Goal: Task Accomplishment & Management: Use online tool/utility

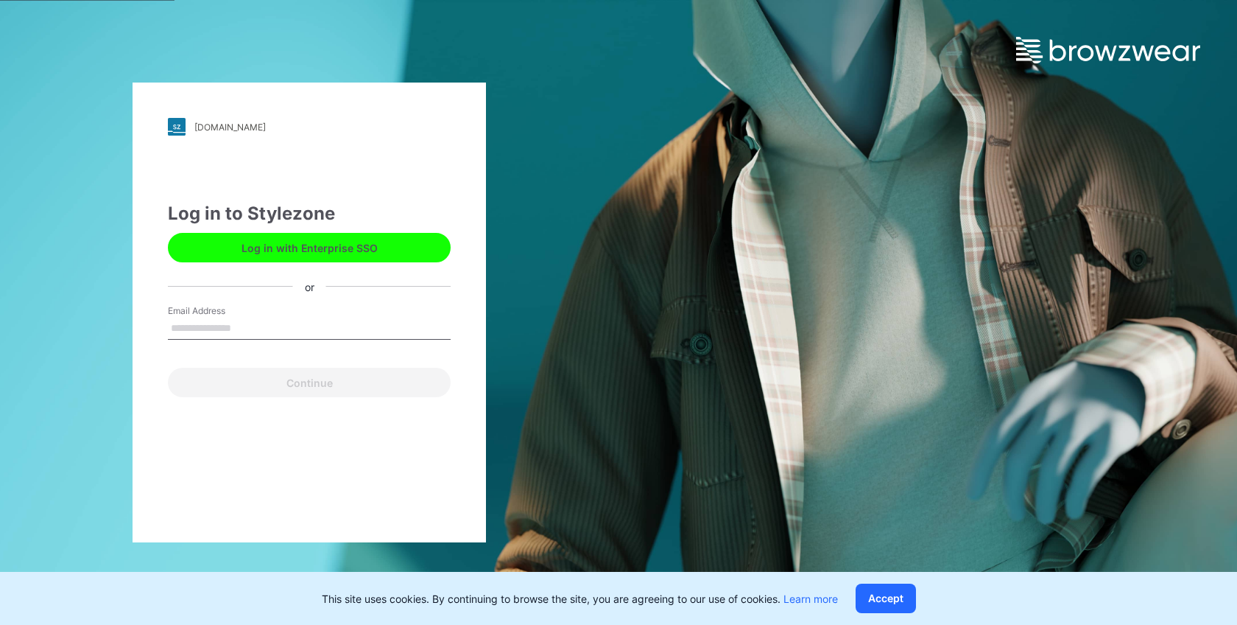
click at [393, 239] on button "Log in with Enterprise SSO" at bounding box center [309, 247] width 283 height 29
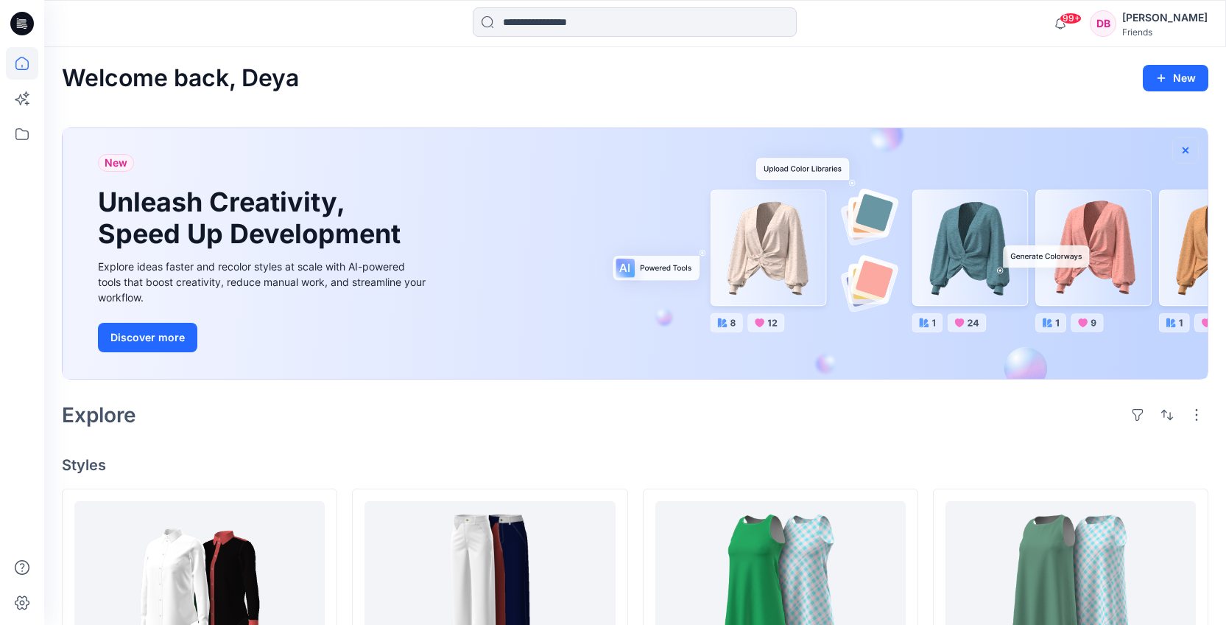
click at [1187, 153] on icon "button" at bounding box center [1186, 150] width 12 height 12
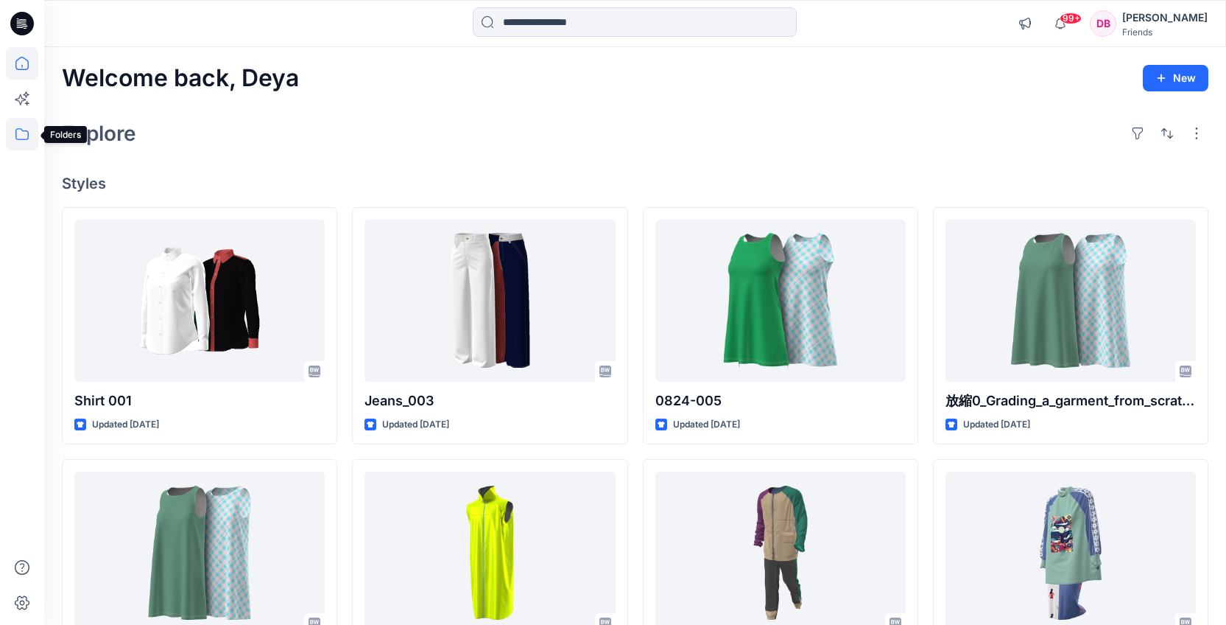
click at [22, 132] on icon at bounding box center [22, 134] width 32 height 32
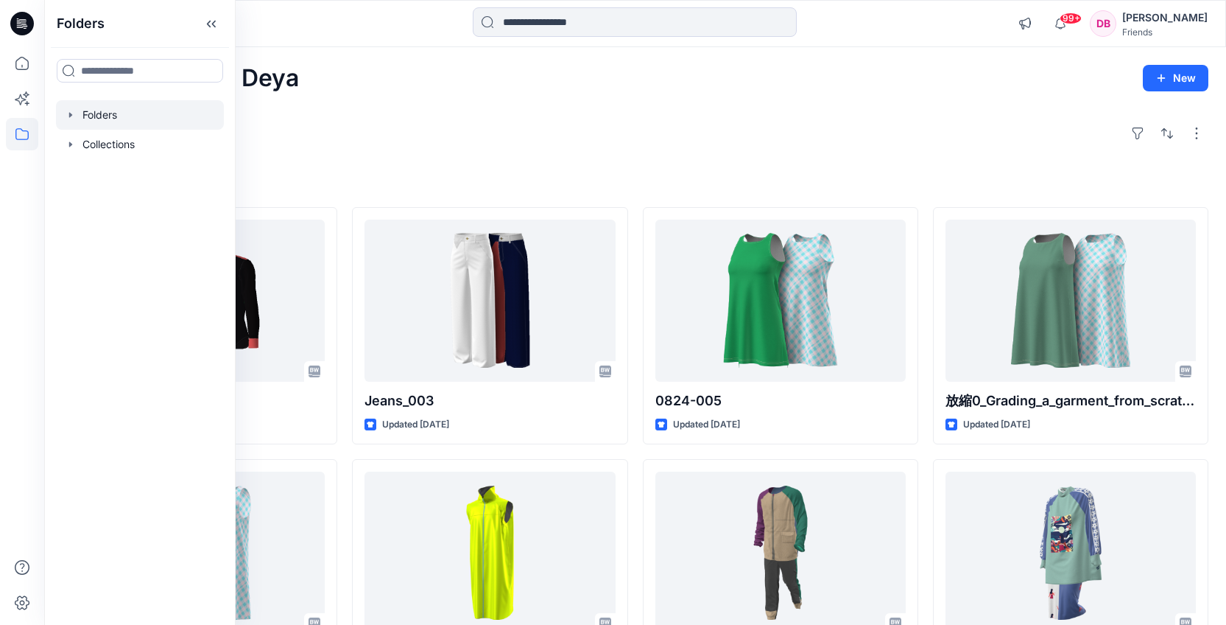
click at [103, 110] on div at bounding box center [140, 114] width 168 height 29
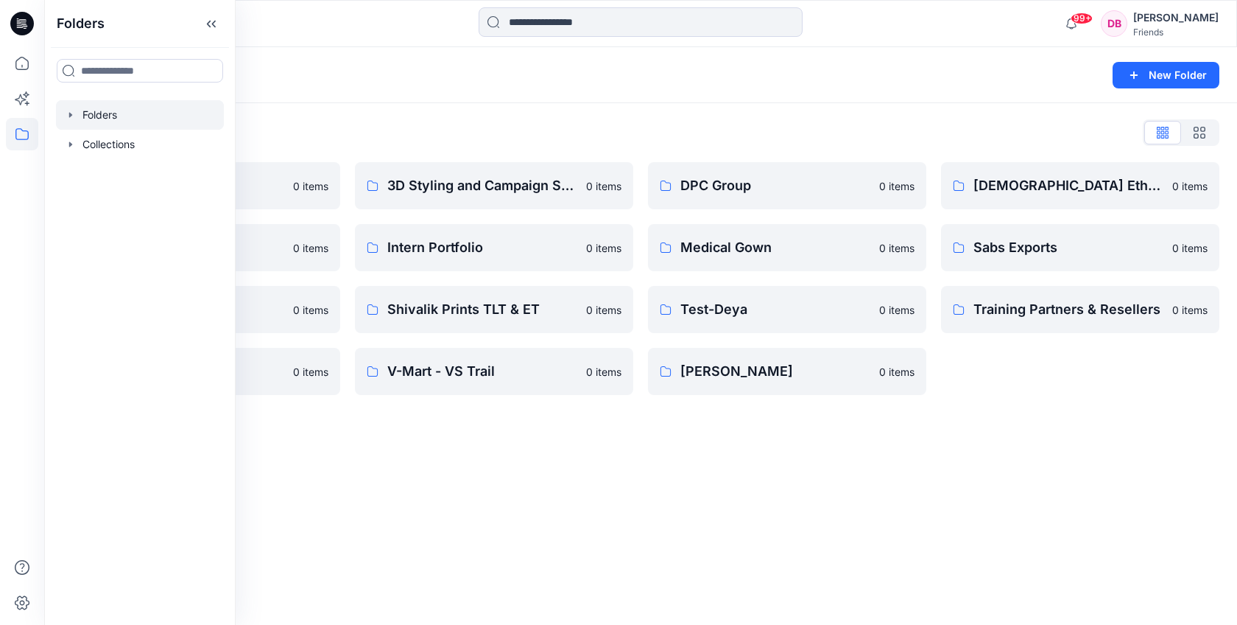
click at [383, 124] on div "Folders List" at bounding box center [641, 133] width 1158 height 24
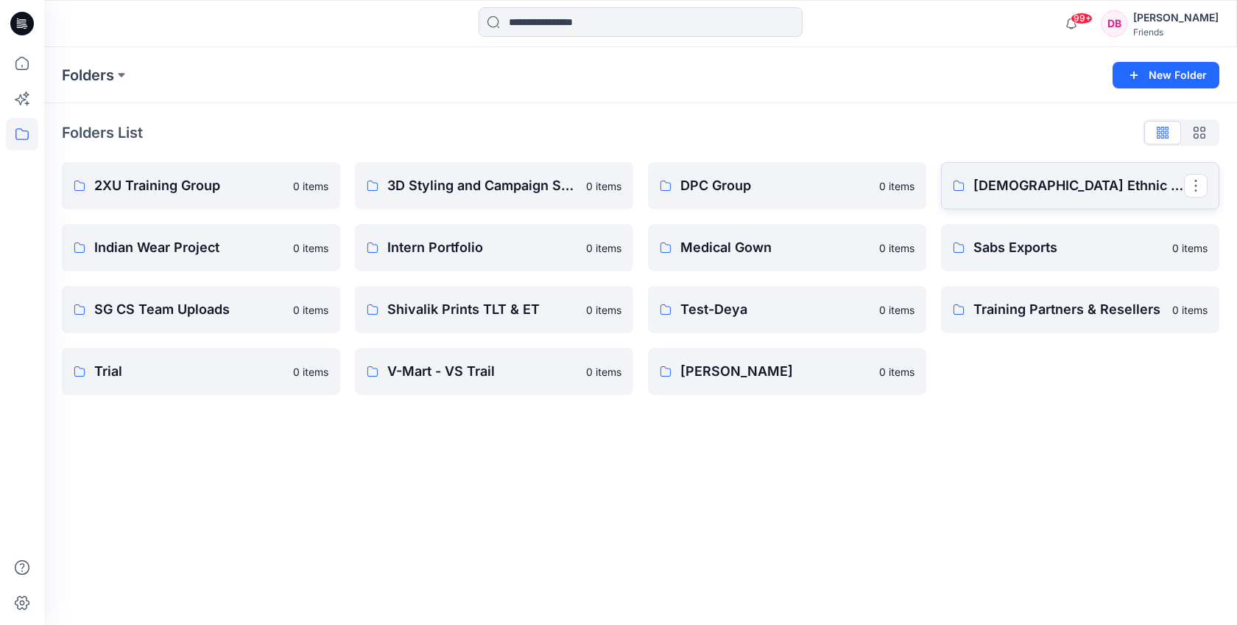
click at [1002, 182] on p "[DEMOGRAPHIC_DATA] Ethnic Dress" at bounding box center [1079, 185] width 211 height 21
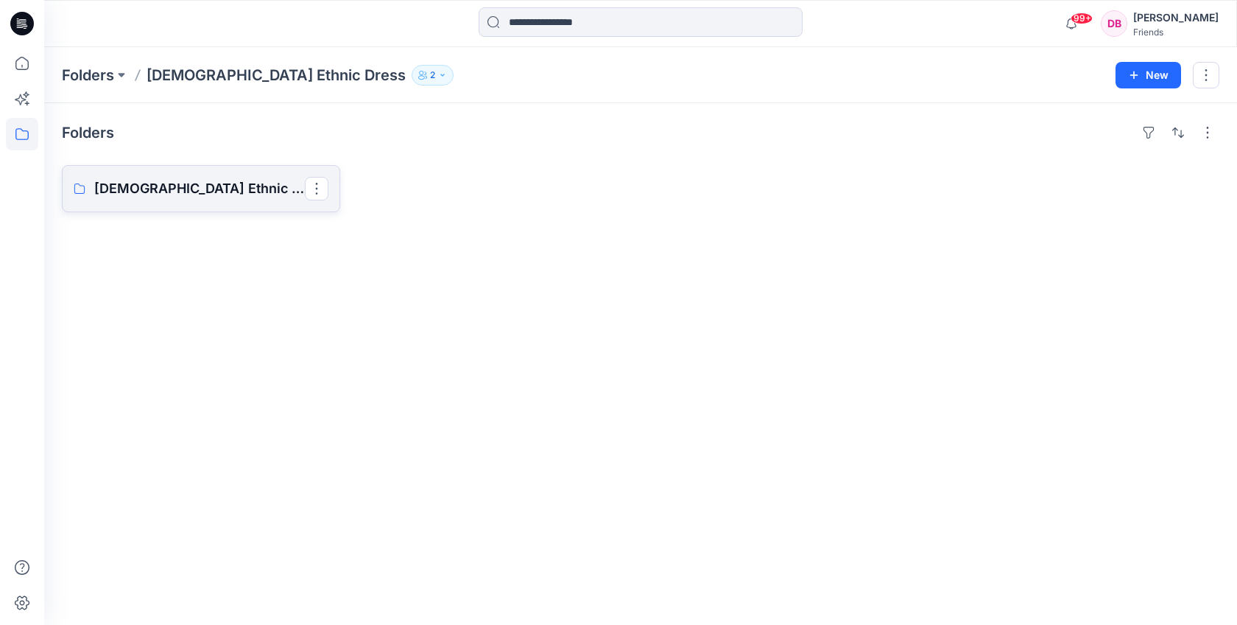
click at [248, 175] on link "[DEMOGRAPHIC_DATA] Ethnic Dress Board" at bounding box center [201, 188] width 278 height 47
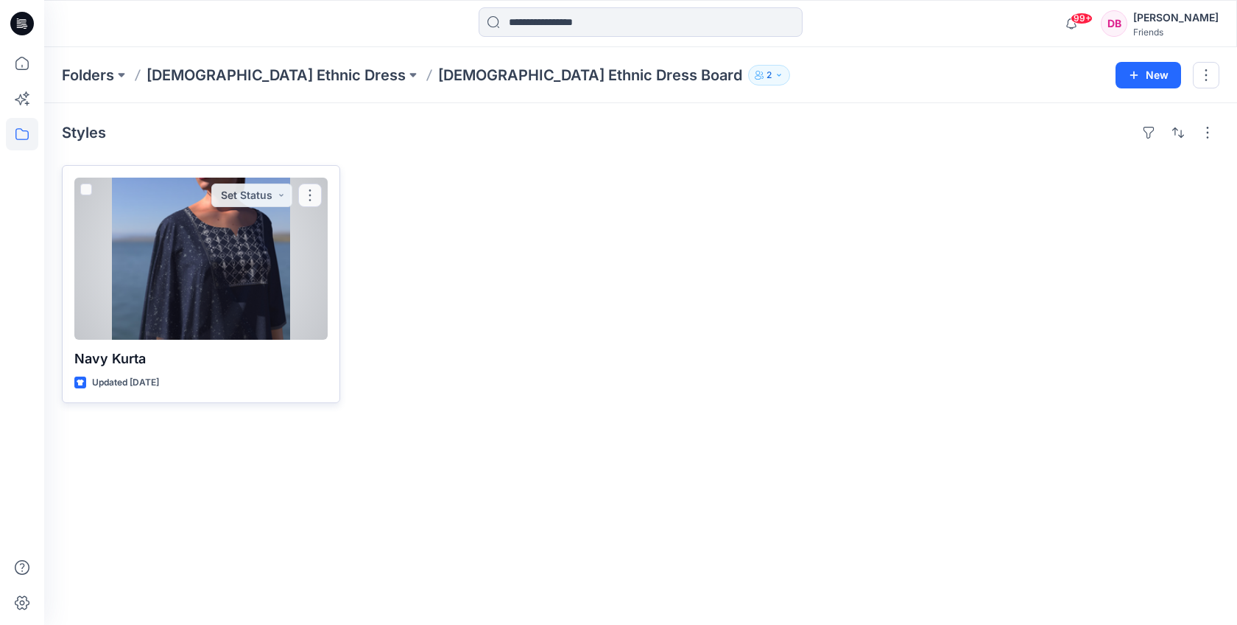
click at [218, 233] on div at bounding box center [200, 259] width 253 height 162
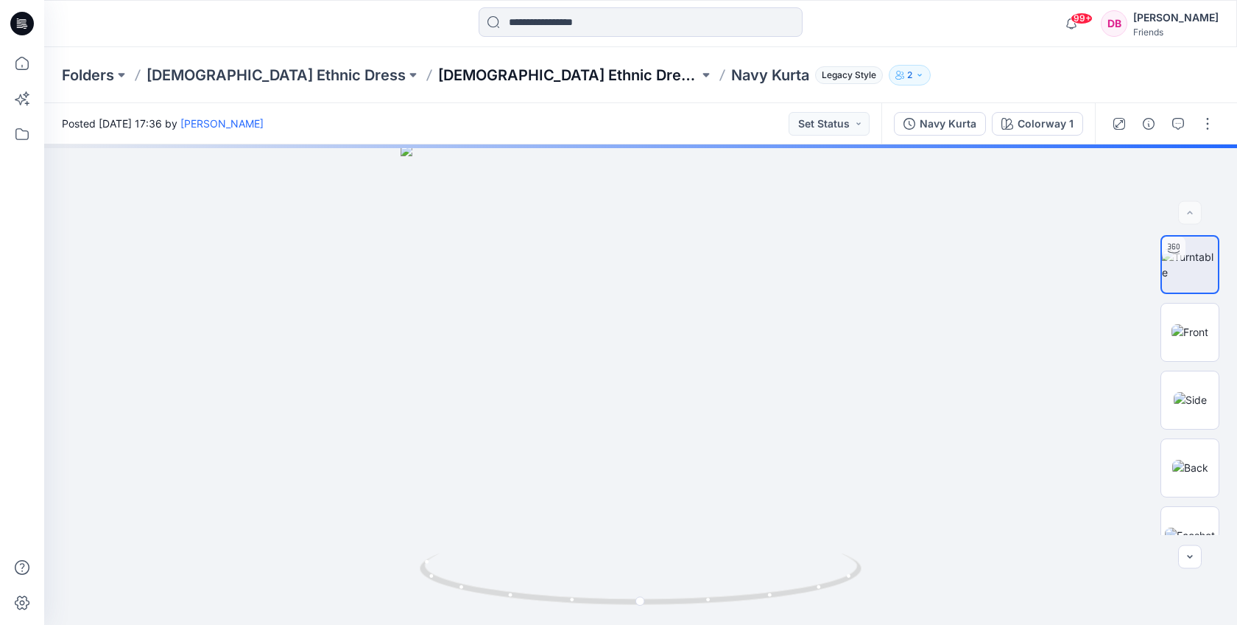
click at [463, 80] on p "[DEMOGRAPHIC_DATA] Ethnic Dress Board" at bounding box center [568, 75] width 261 height 21
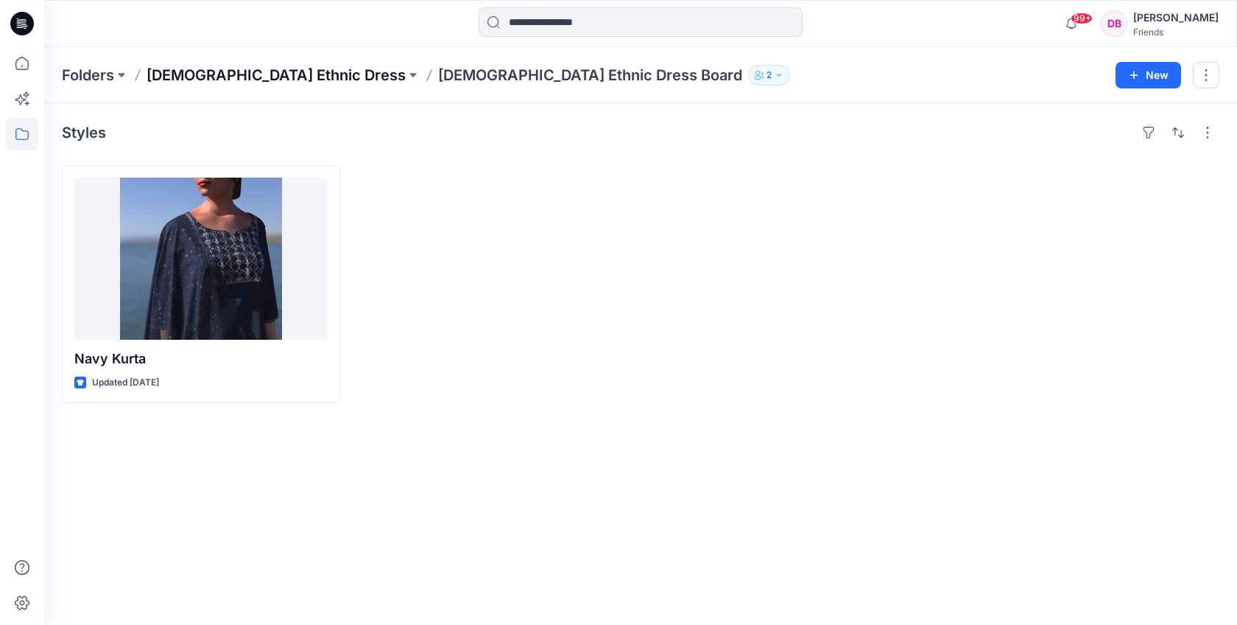
click at [207, 71] on p "[DEMOGRAPHIC_DATA] Ethnic Dress" at bounding box center [276, 75] width 259 height 21
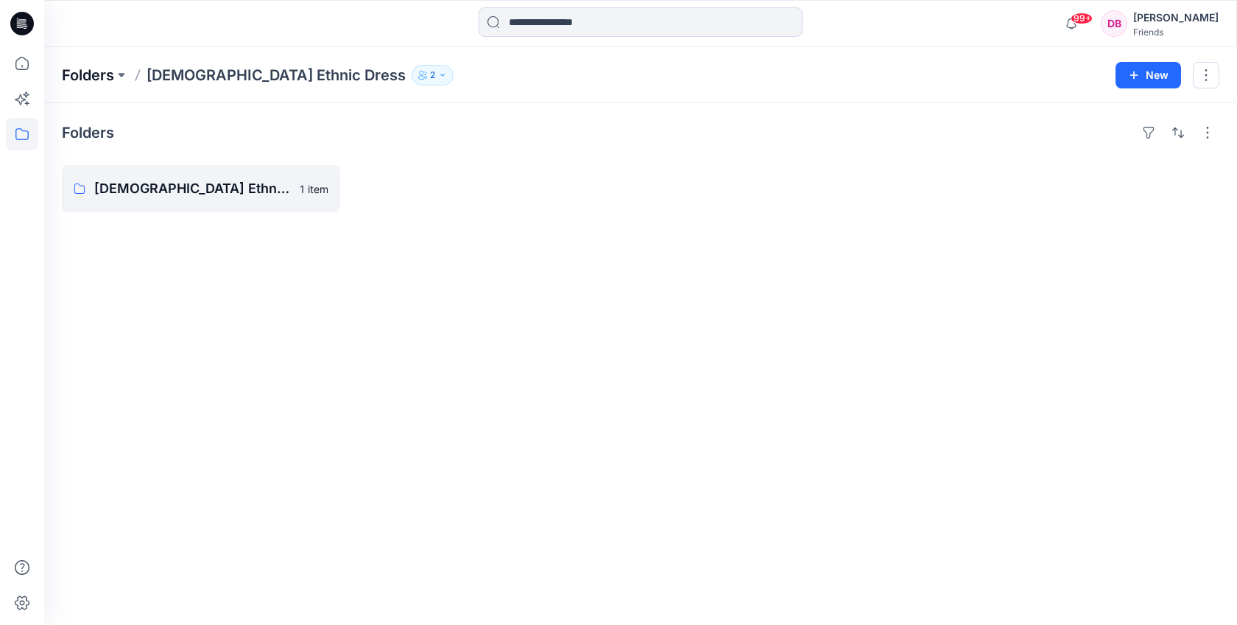
click at [102, 74] on p "Folders" at bounding box center [88, 75] width 52 height 21
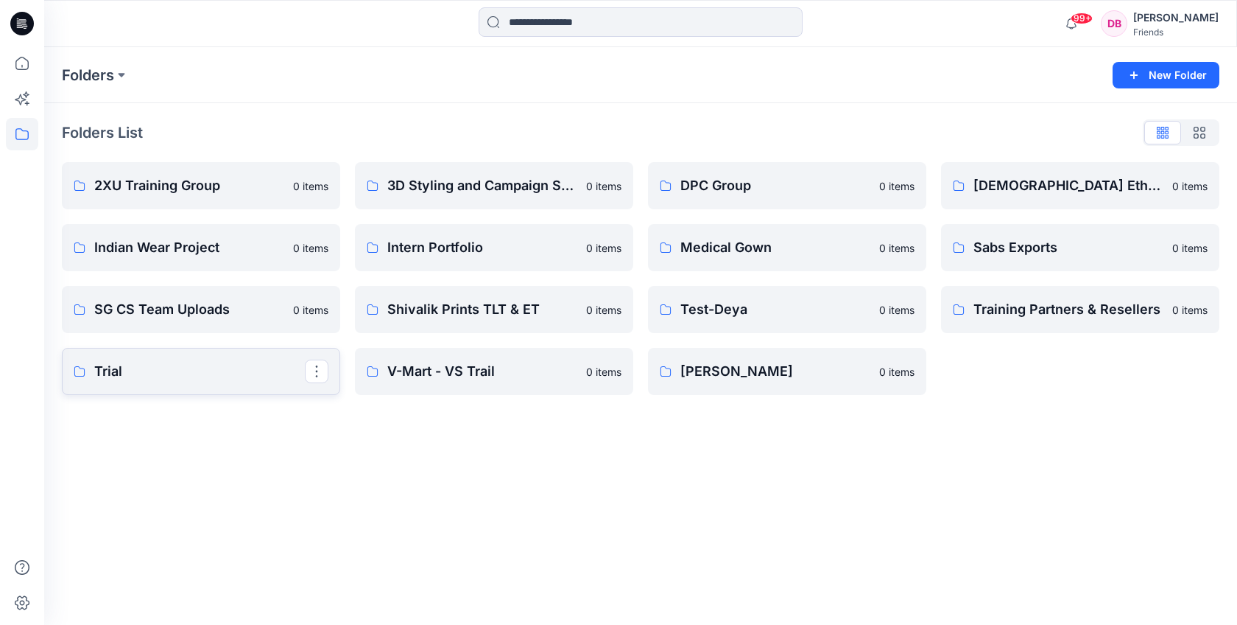
click at [111, 372] on p "Trial" at bounding box center [199, 371] width 211 height 21
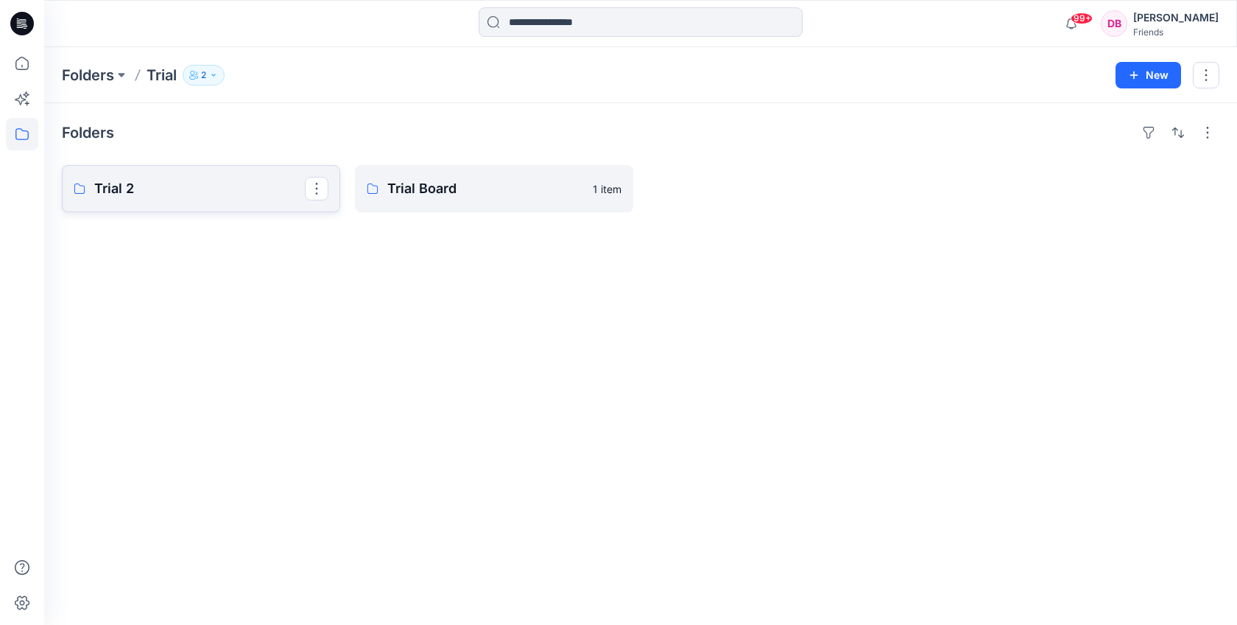
click at [128, 192] on p "Trial 2" at bounding box center [199, 188] width 211 height 21
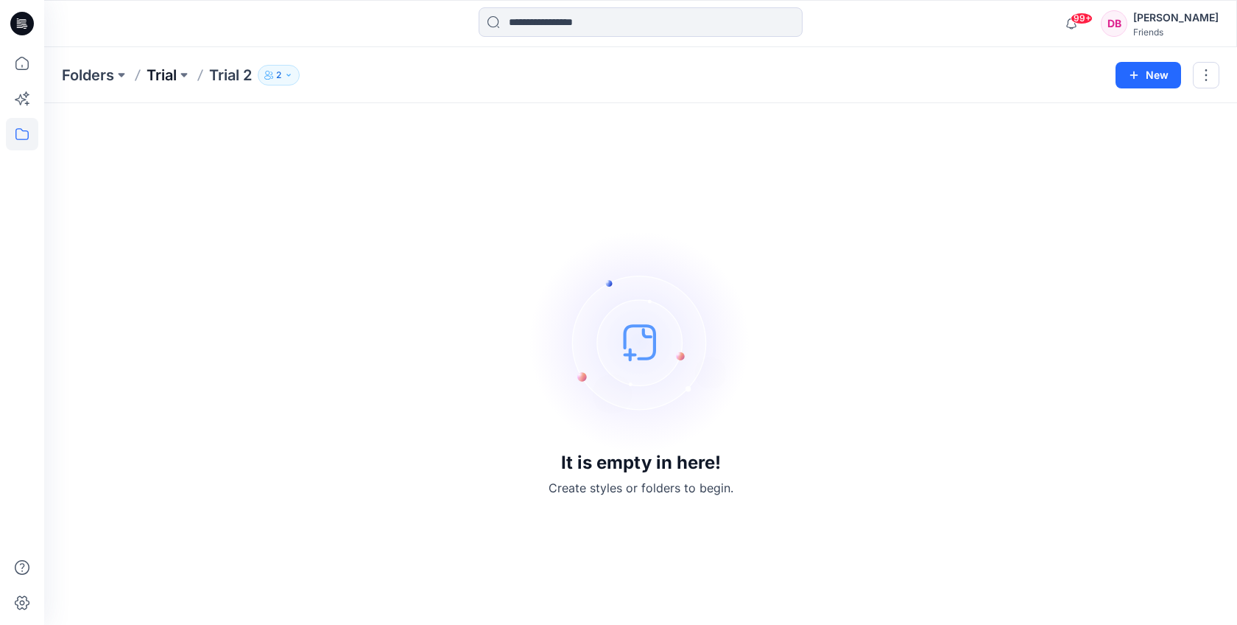
click at [155, 72] on p "Trial" at bounding box center [162, 75] width 30 height 21
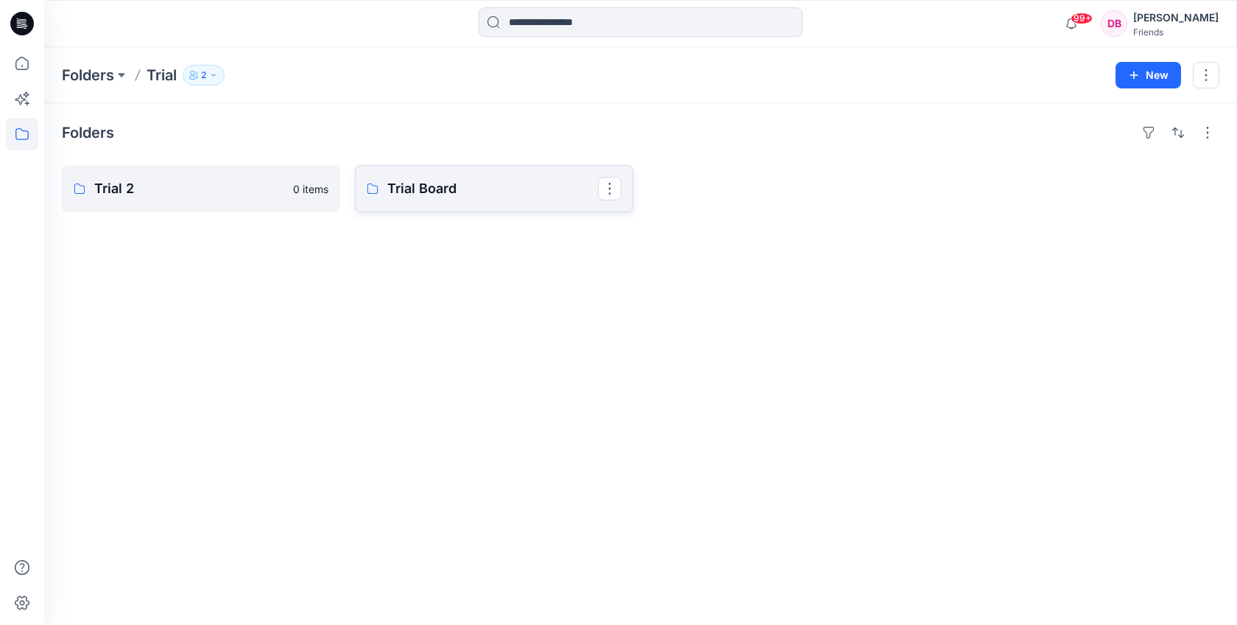
click at [427, 194] on p "Trial Board" at bounding box center [492, 188] width 211 height 21
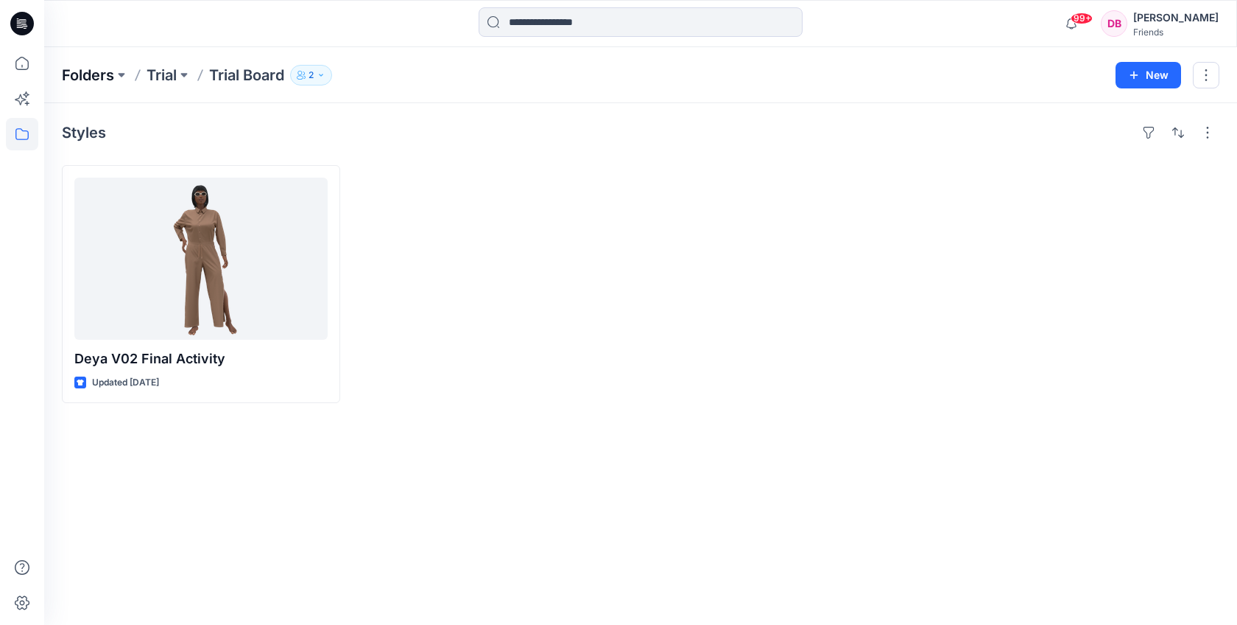
click at [111, 69] on p "Folders" at bounding box center [88, 75] width 52 height 21
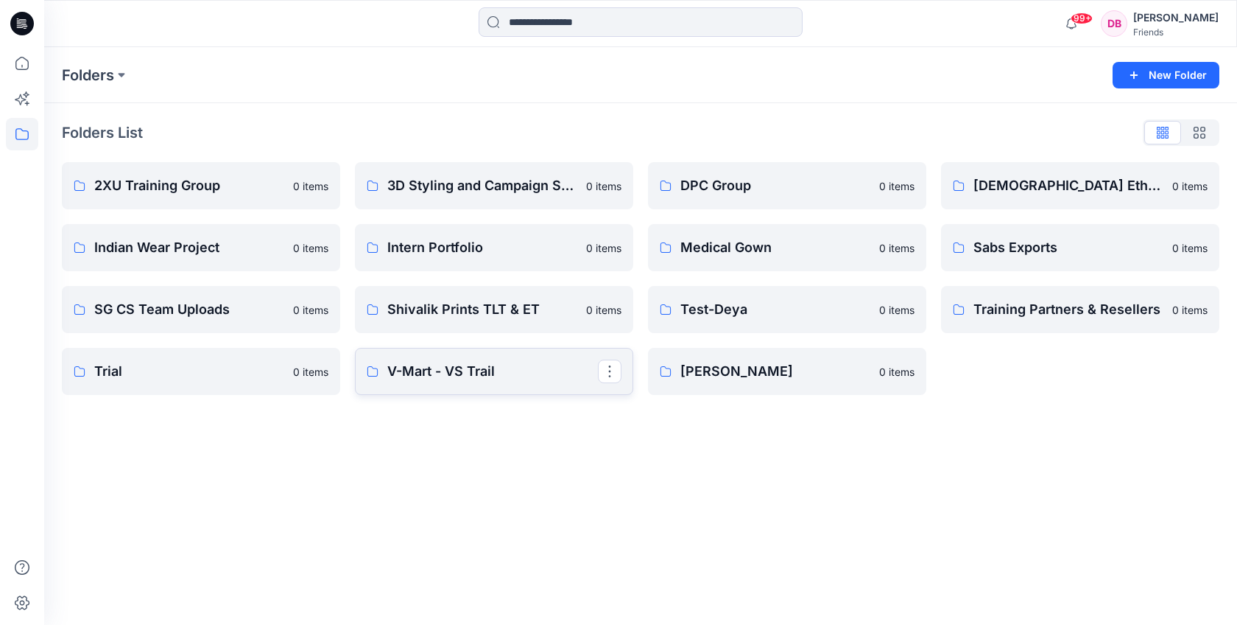
click at [443, 373] on p "V-Mart - VS Trail" at bounding box center [492, 371] width 211 height 21
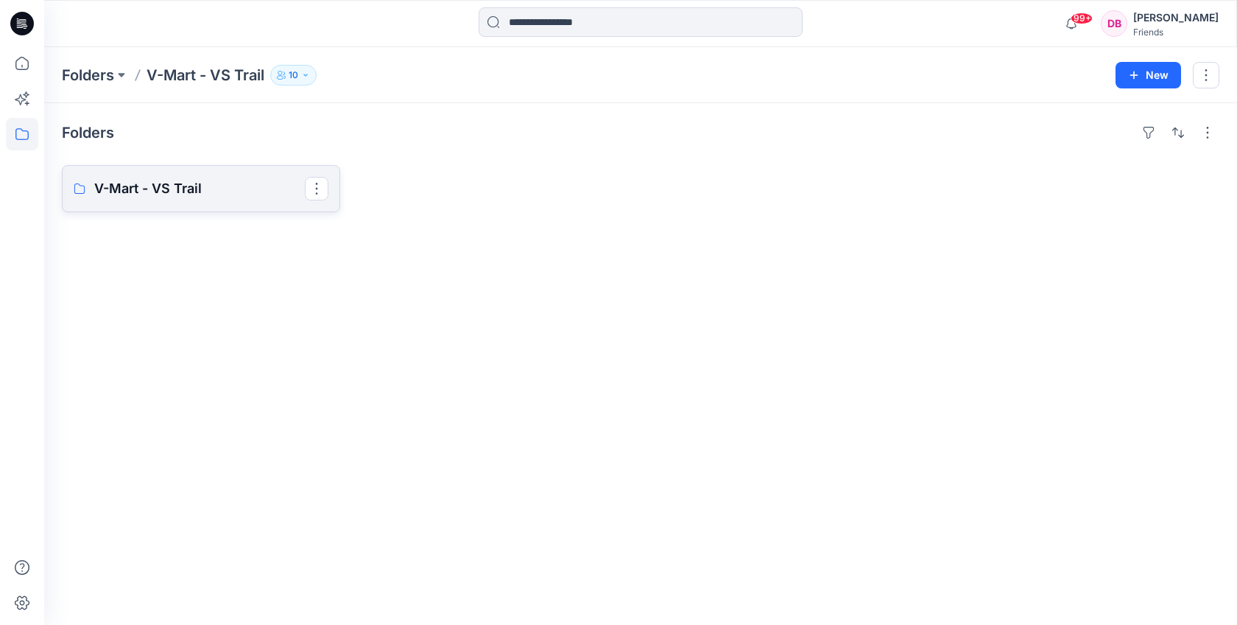
click at [178, 184] on p "V-Mart - VS Trail" at bounding box center [199, 188] width 211 height 21
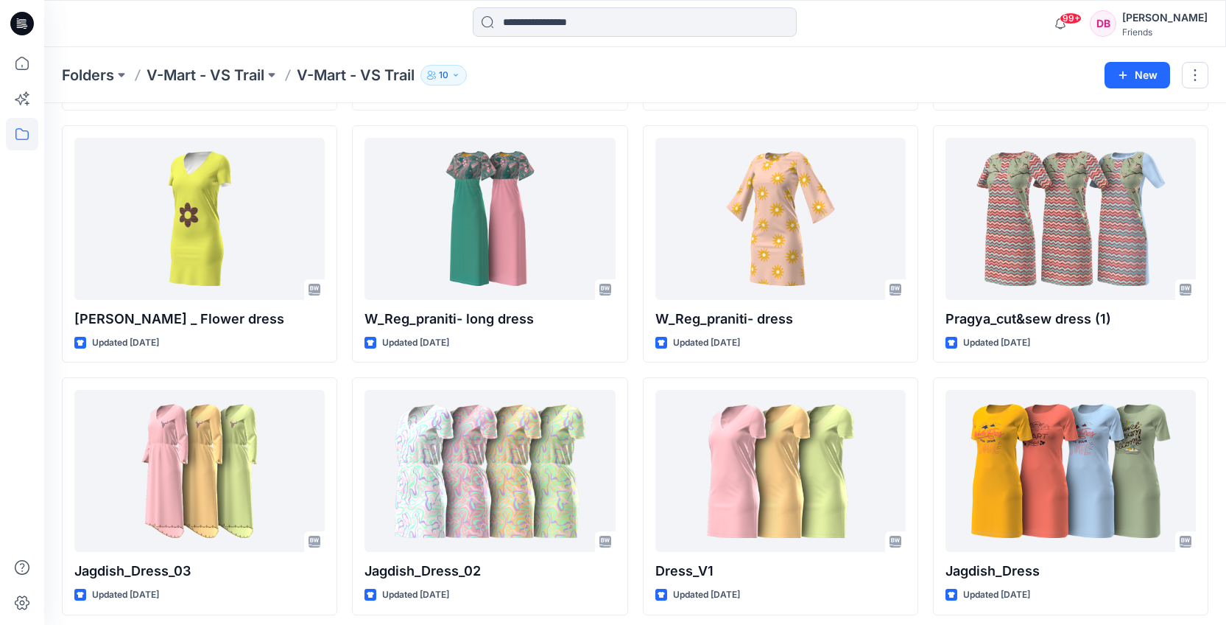
scroll to position [301, 0]
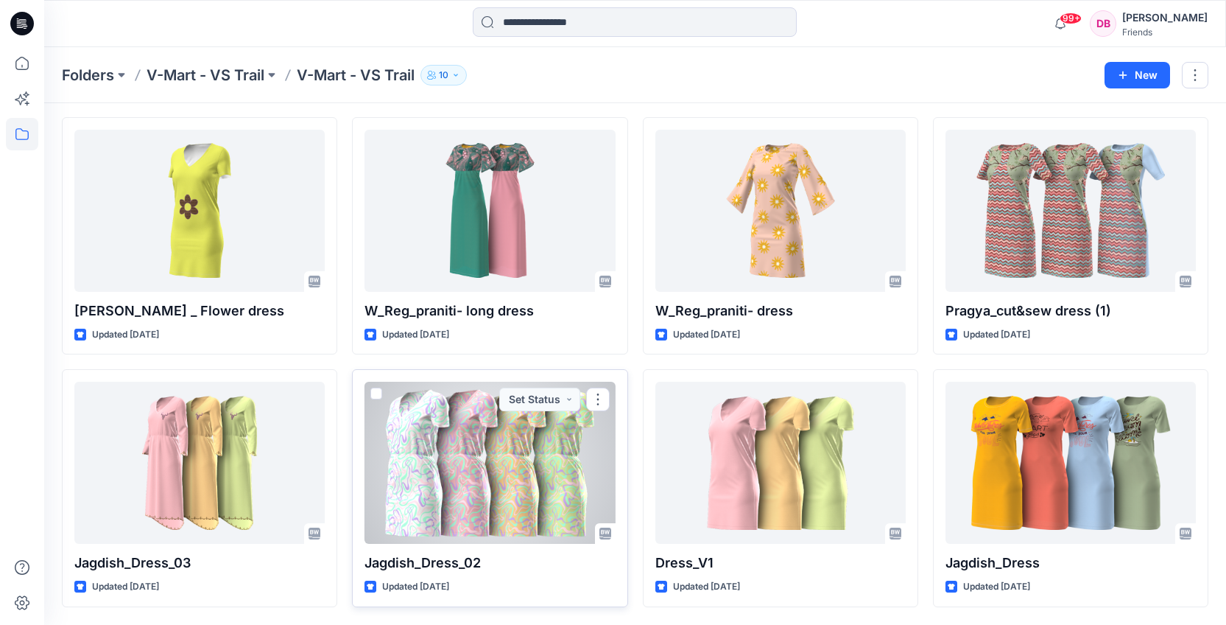
click at [463, 561] on p "Jagdish_Dress_02" at bounding box center [490, 562] width 250 height 21
click at [480, 512] on div at bounding box center [490, 463] width 250 height 162
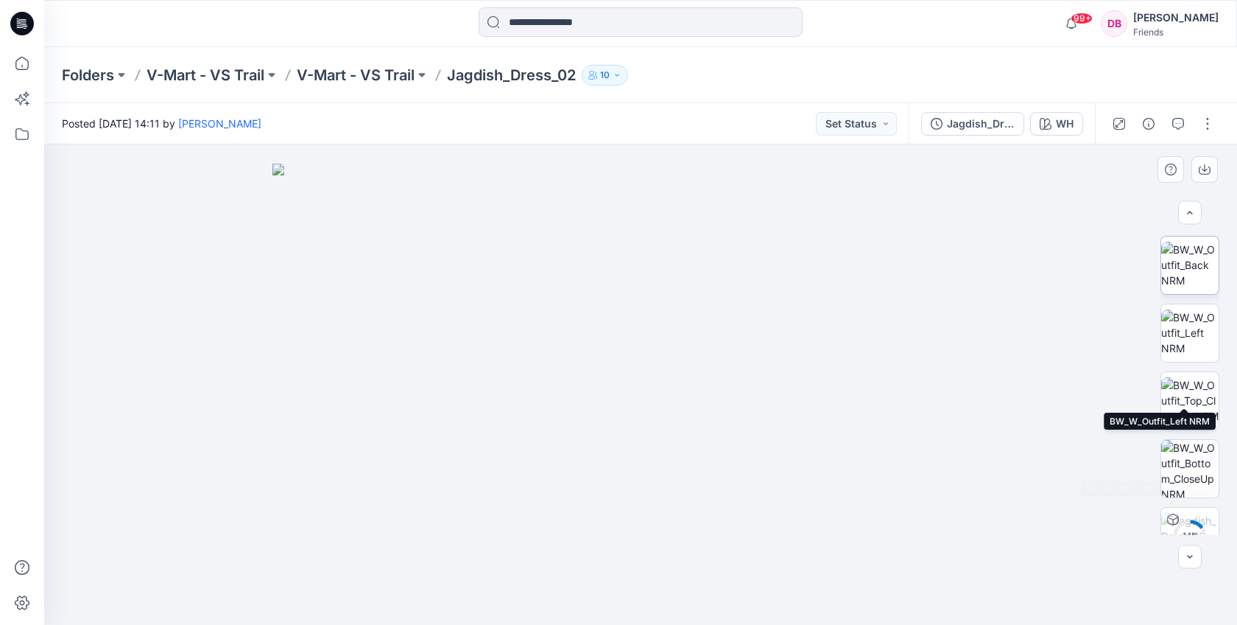
scroll to position [301, 0]
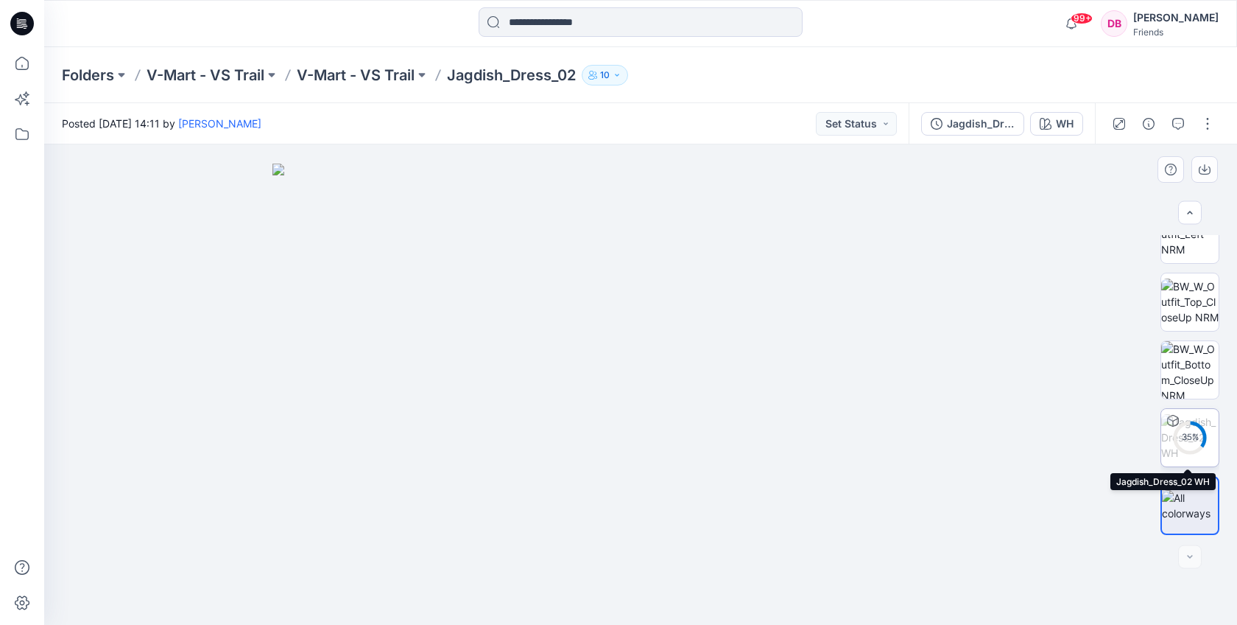
click at [1193, 435] on div "35 %" at bounding box center [1190, 437] width 35 height 13
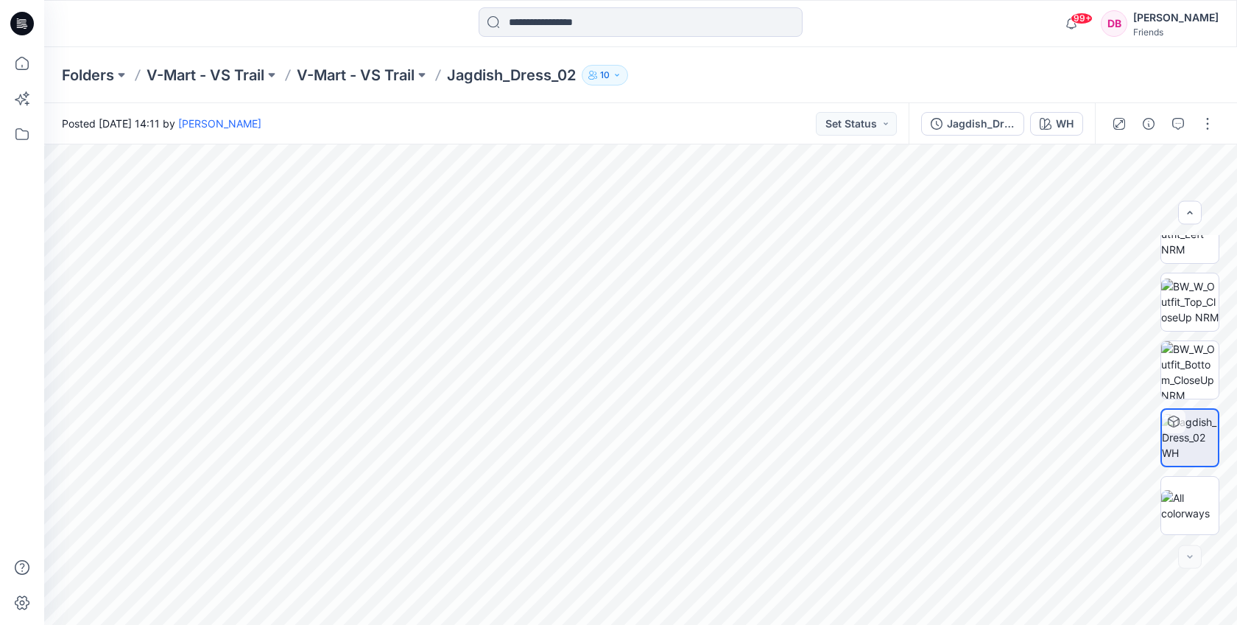
click at [619, 80] on button "10" at bounding box center [605, 75] width 46 height 21
click at [857, 74] on div "Folders V-Mart - VS Trail V-Mart - VS Trail Jagdish_Dress_02 10 Folder Access M…" at bounding box center [583, 75] width 1043 height 21
click at [1174, 180] on icon "button" at bounding box center [1179, 175] width 12 height 12
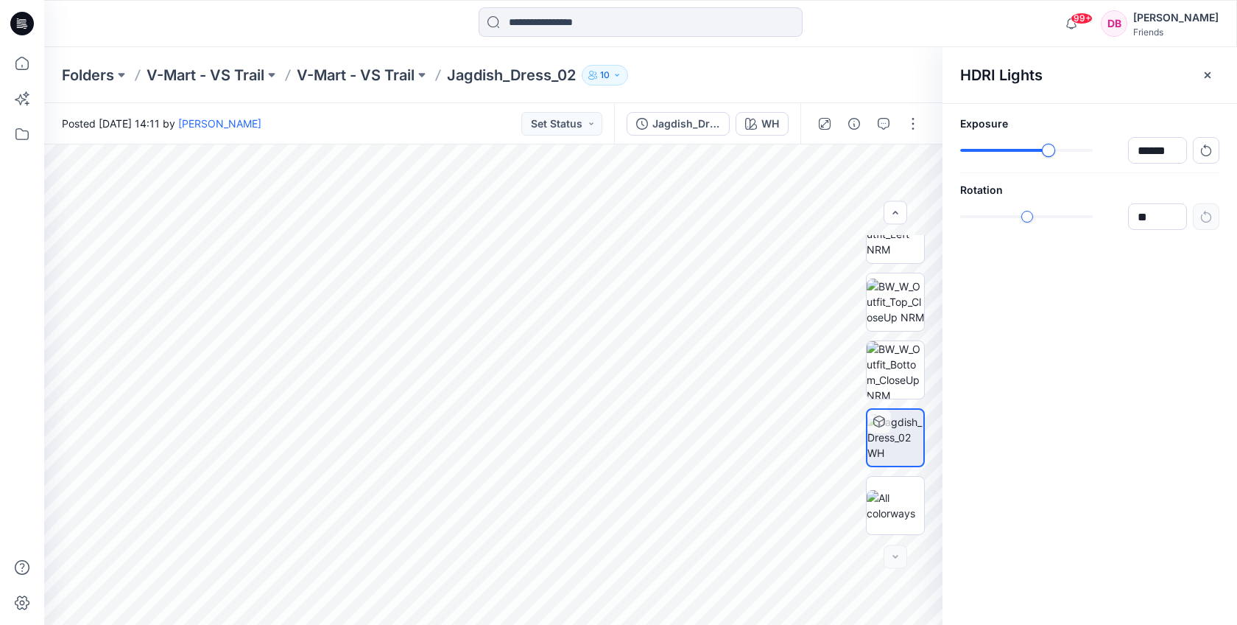
type input "******"
click at [1052, 153] on div "slider-ex-1" at bounding box center [1048, 150] width 13 height 13
type input "*****"
click at [1047, 215] on div "slider-ex-1" at bounding box center [1047, 216] width 13 height 13
click at [1204, 73] on icon "button" at bounding box center [1208, 75] width 12 height 12
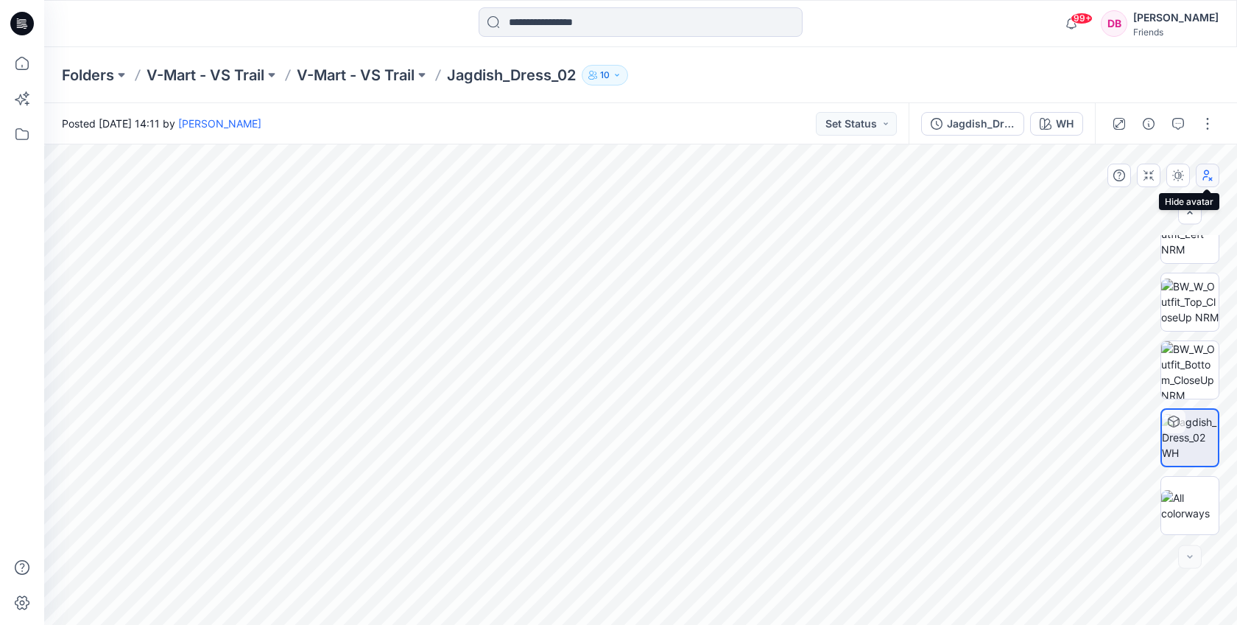
click at [1205, 178] on icon "button" at bounding box center [1208, 175] width 12 height 12
click at [1209, 177] on icon "button" at bounding box center [1208, 175] width 12 height 12
click at [1072, 127] on div "WH" at bounding box center [1065, 124] width 18 height 16
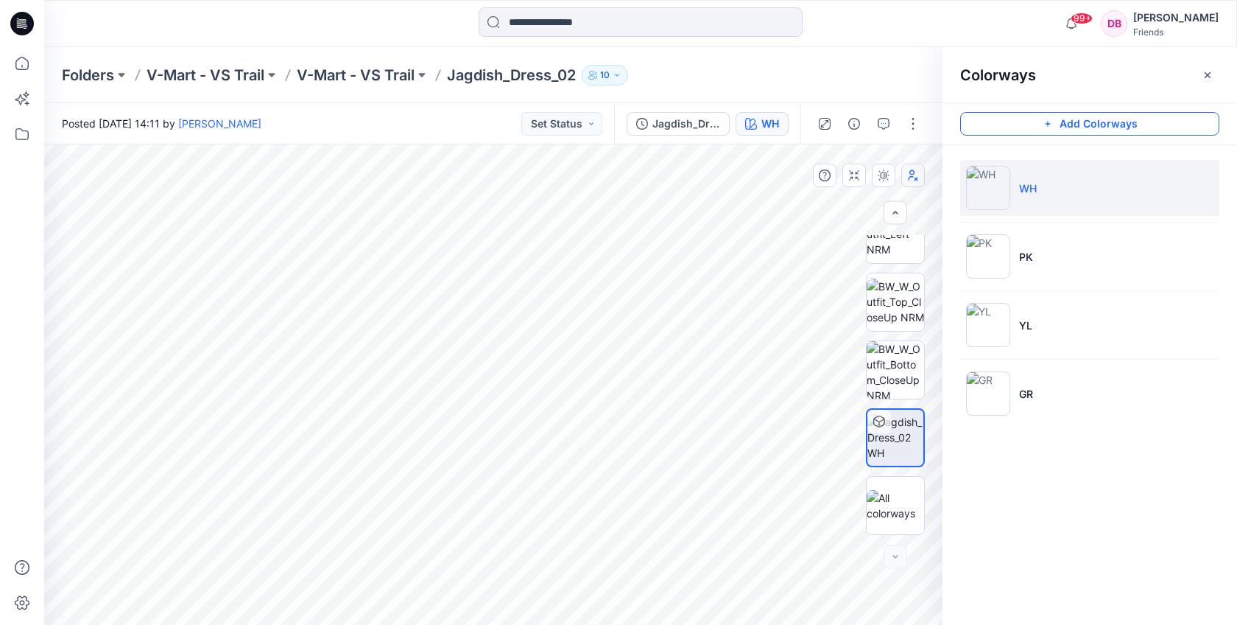
click at [1051, 120] on icon "button" at bounding box center [1048, 124] width 12 height 12
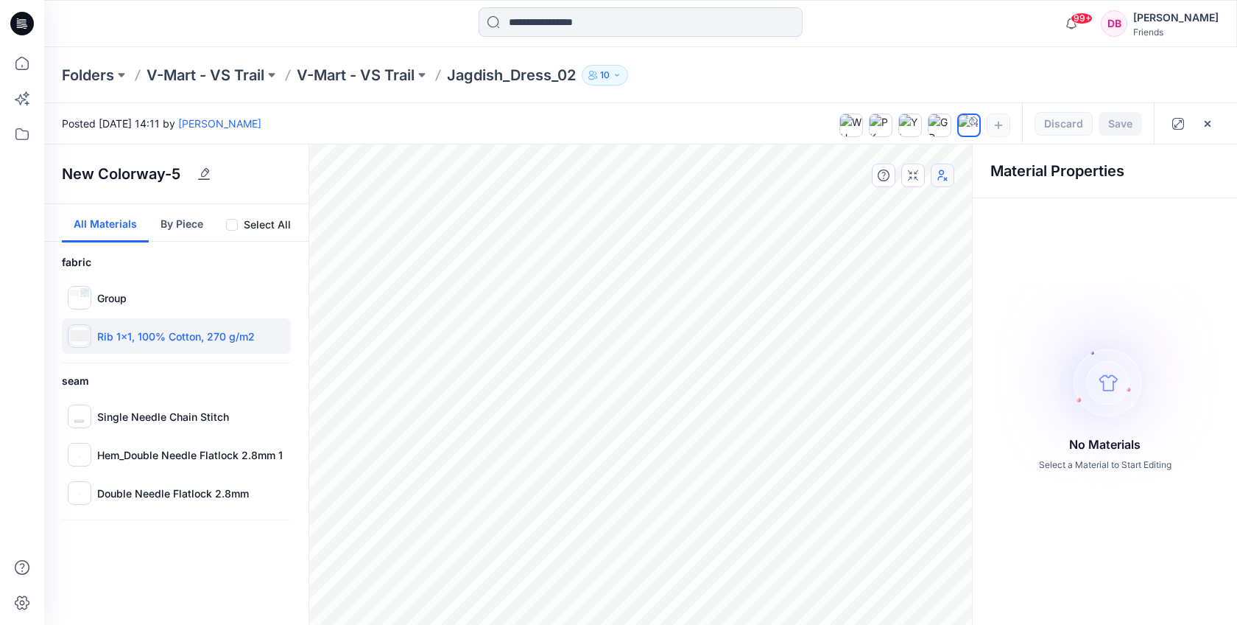
click at [130, 334] on p "Rib 1x1, 100% Cotton, 270 g/m2" at bounding box center [176, 336] width 158 height 15
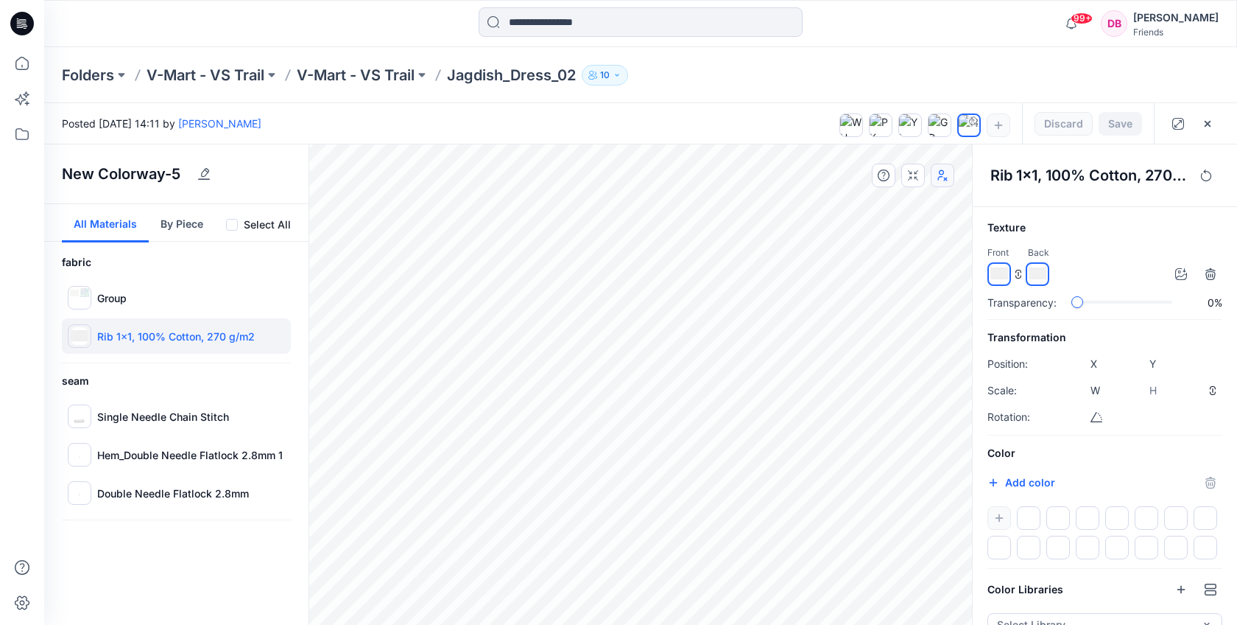
scroll to position [49, 0]
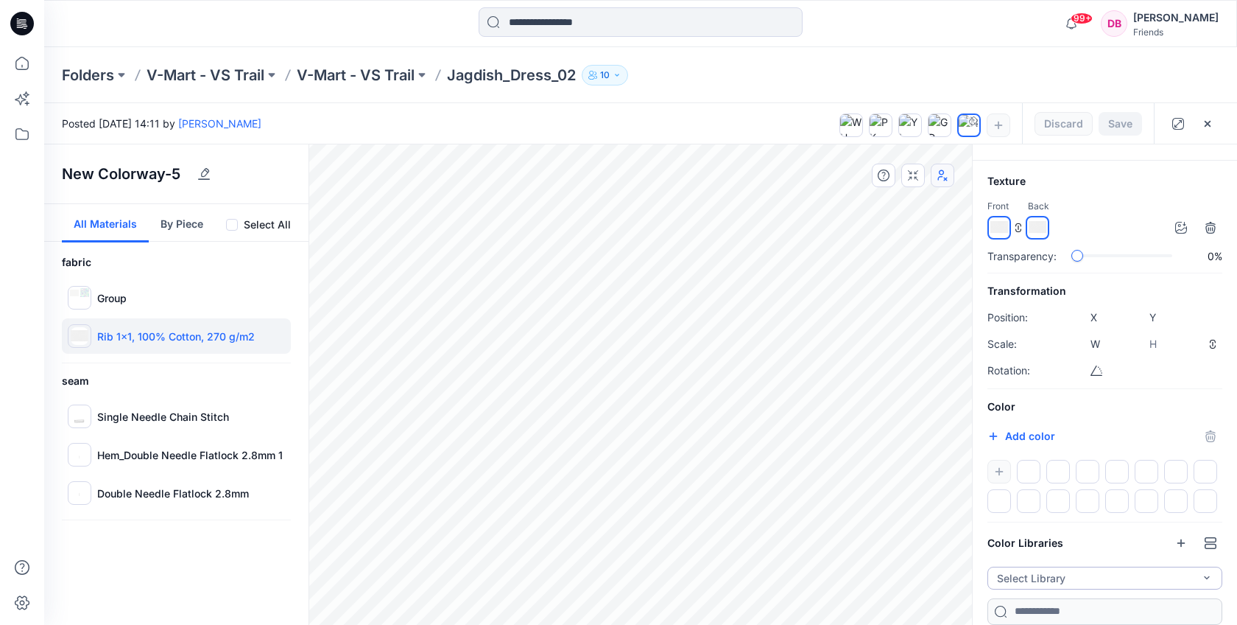
click at [1188, 574] on button "Select Library" at bounding box center [1105, 577] width 235 height 23
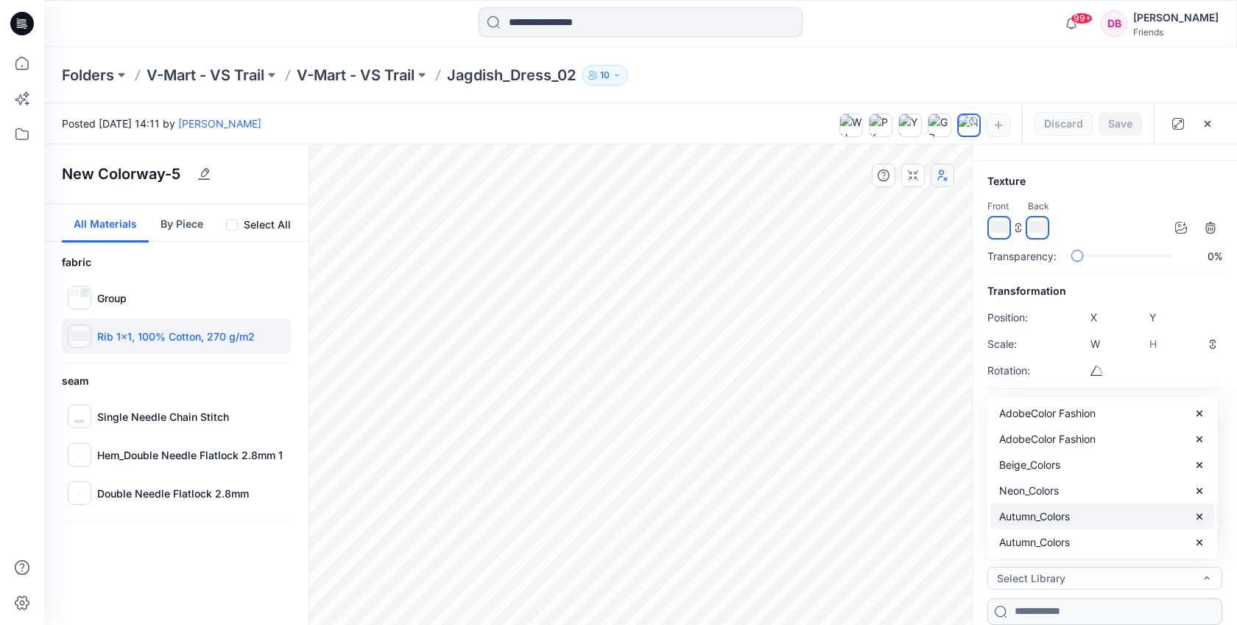
click at [1097, 513] on div "Autumn_Colors" at bounding box center [1103, 516] width 224 height 26
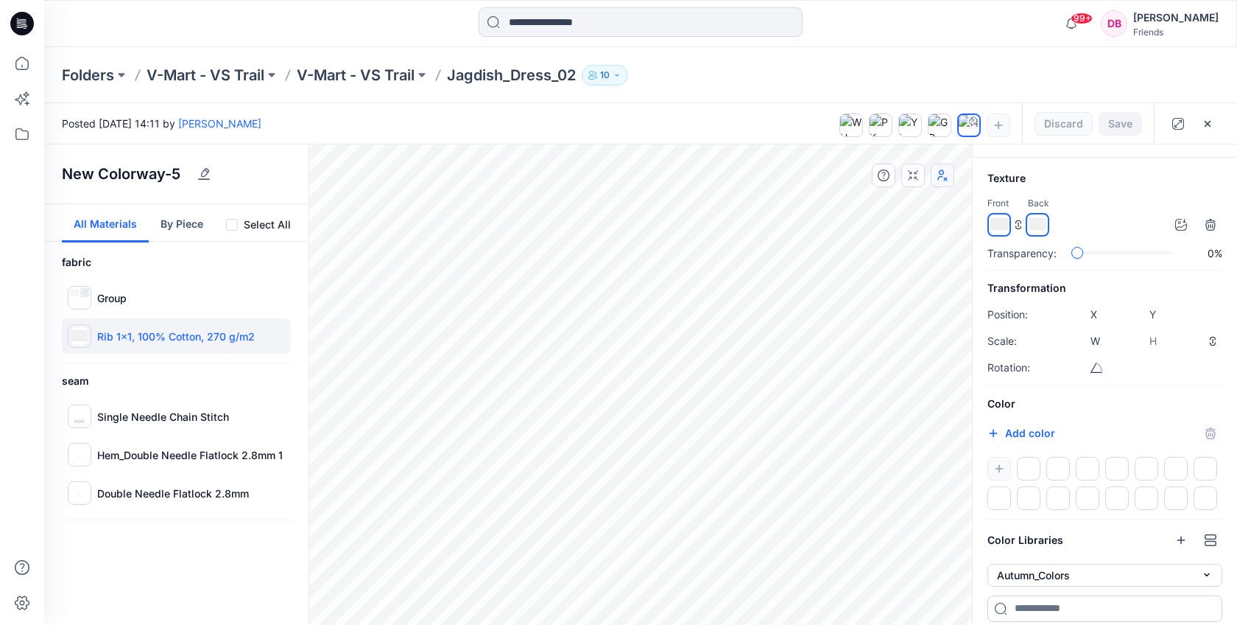
click at [1108, 608] on input at bounding box center [1105, 608] width 235 height 27
click at [1100, 536] on div "Color Libraries" at bounding box center [1105, 540] width 235 height 24
click at [1207, 544] on icon "button" at bounding box center [1211, 540] width 12 height 12
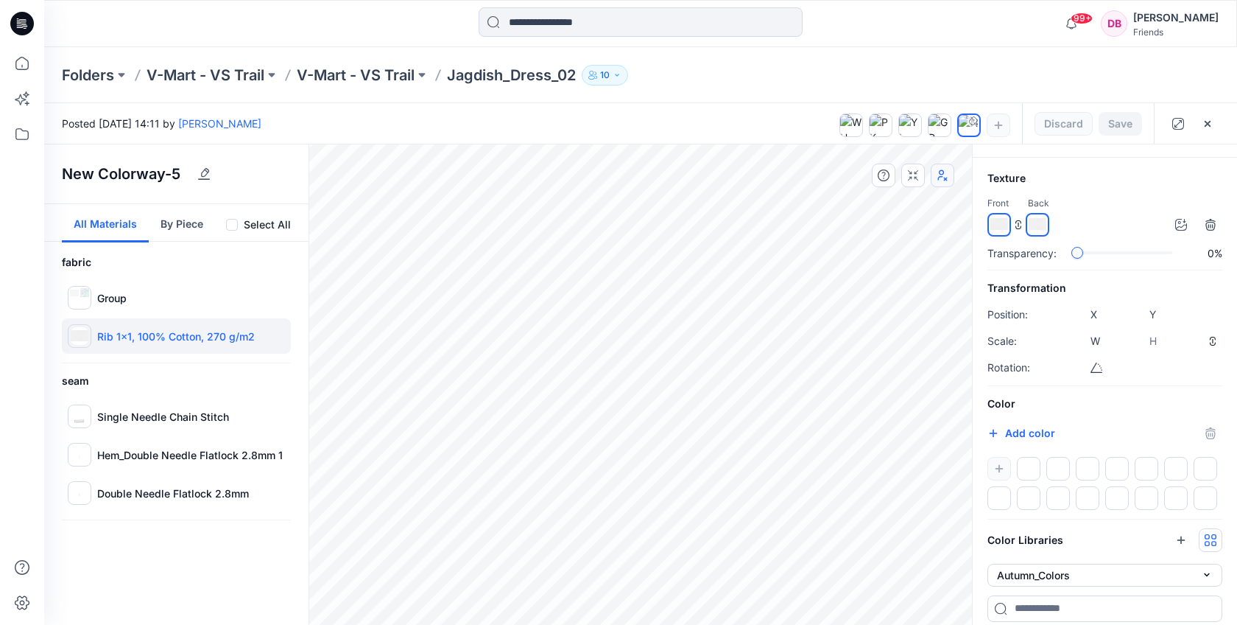
click at [1090, 551] on div "Color Libraries" at bounding box center [1105, 540] width 235 height 24
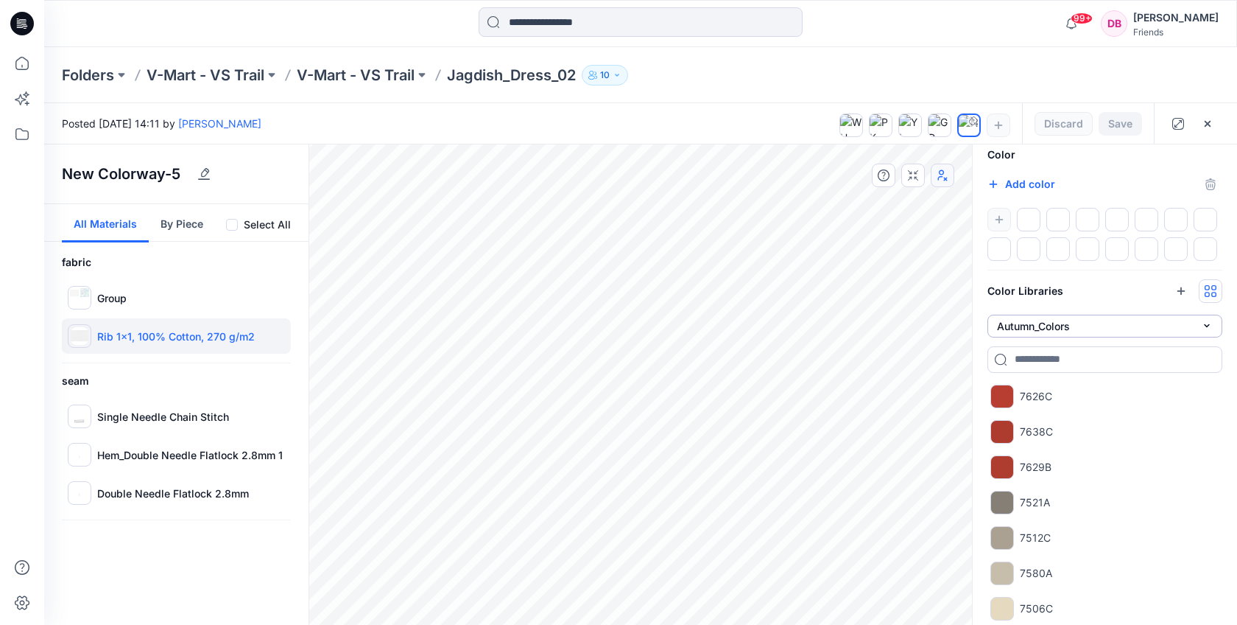
scroll to position [332, 0]
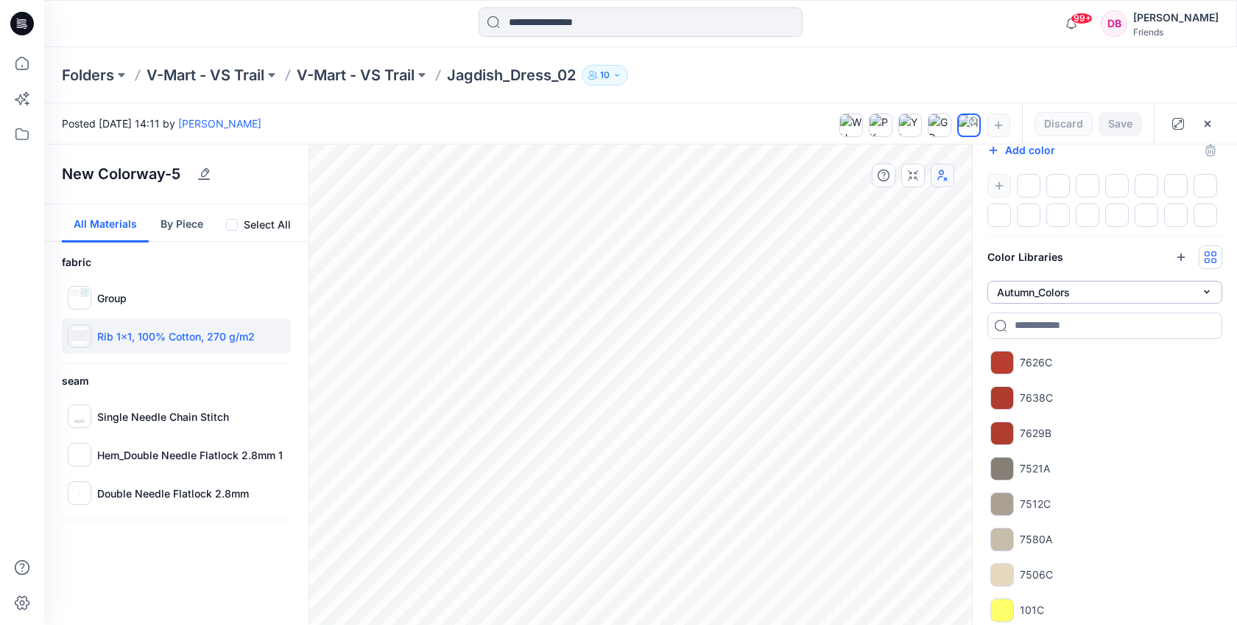
click at [1112, 293] on button "Autumn_Colors" at bounding box center [1105, 292] width 235 height 23
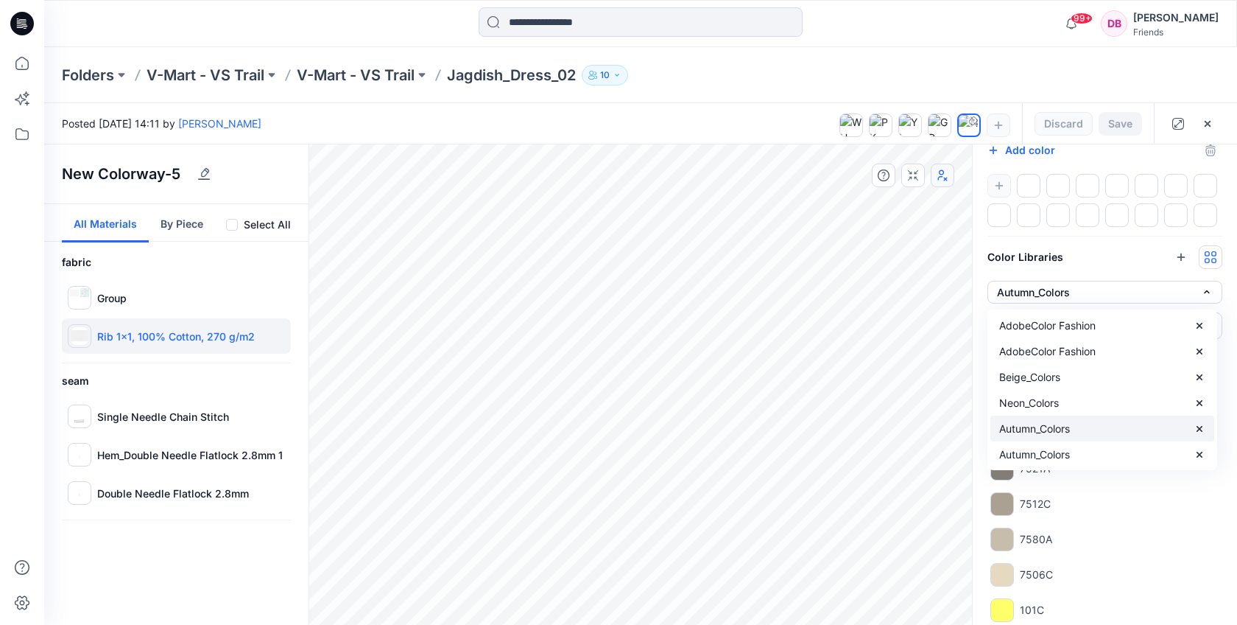
click at [1039, 429] on p "Autumn_Colors" at bounding box center [1035, 428] width 71 height 15
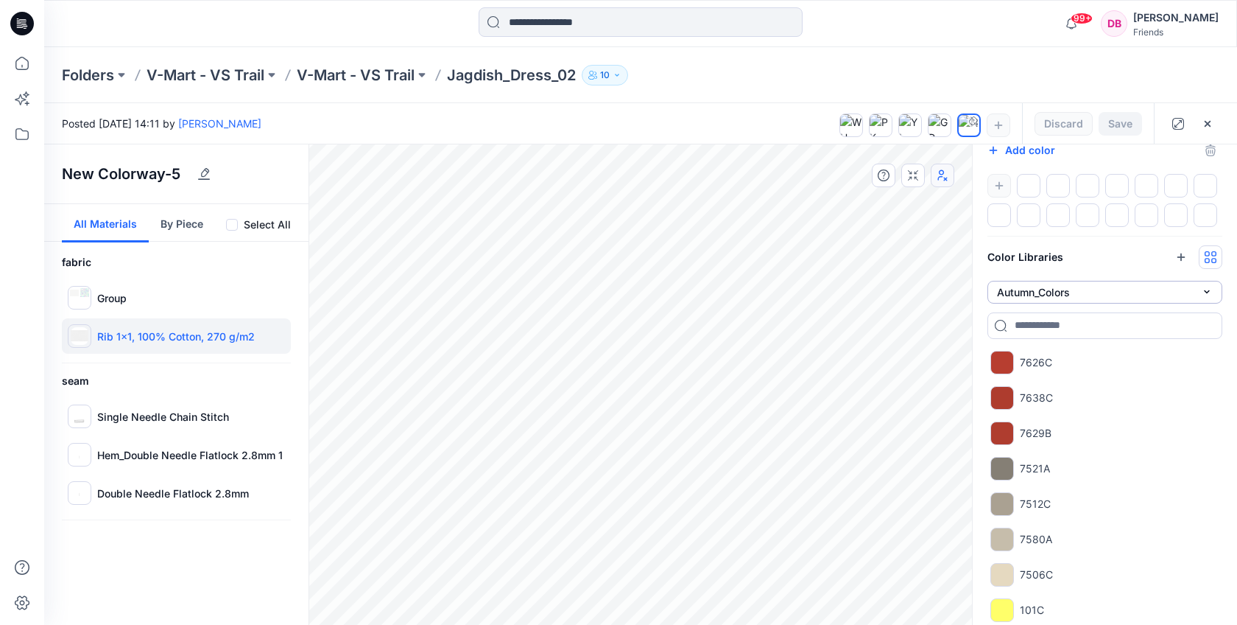
click at [1064, 292] on button "Autumn_Colors" at bounding box center [1105, 292] width 235 height 23
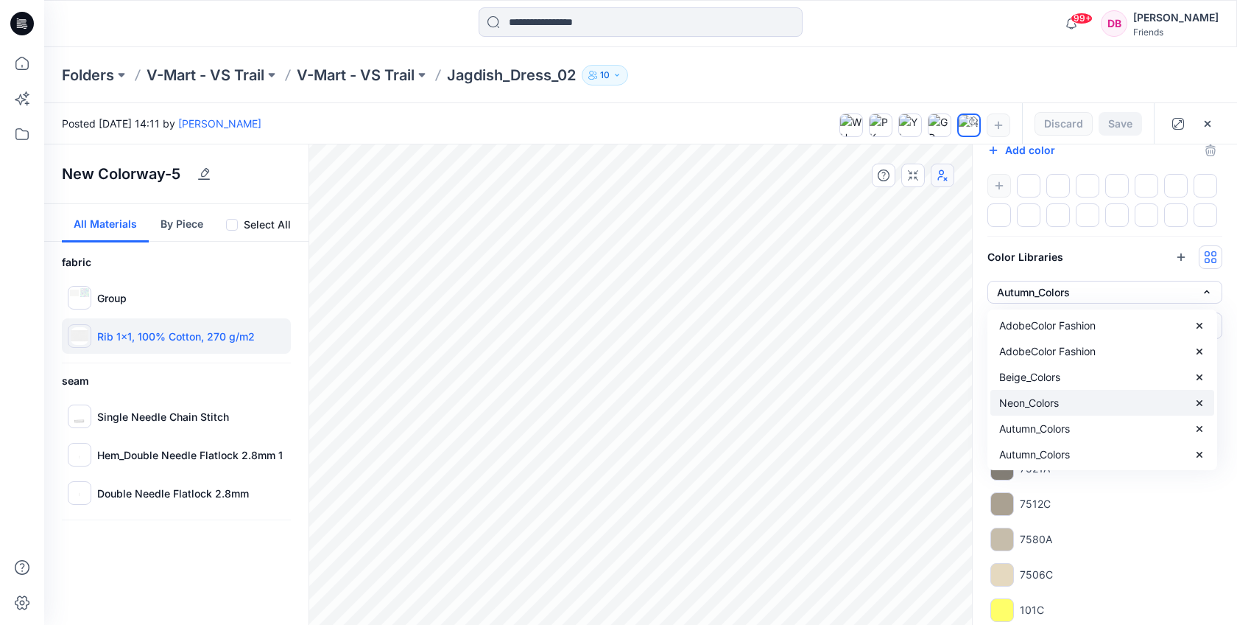
click at [1029, 404] on p "Neon_Colors" at bounding box center [1030, 402] width 60 height 15
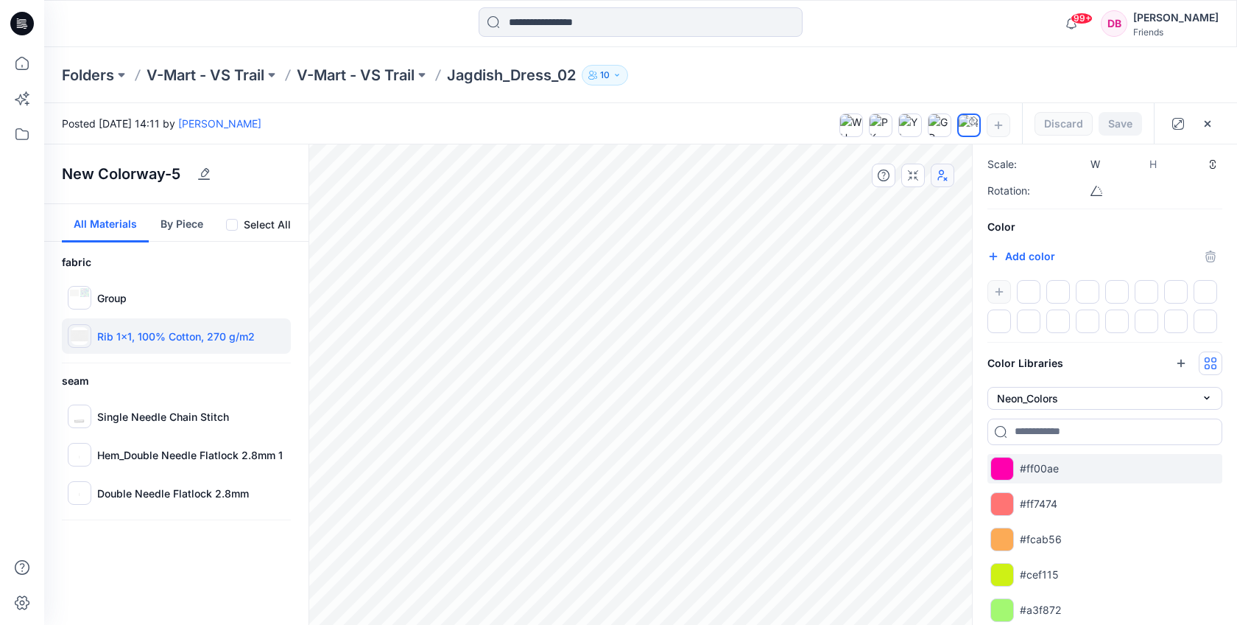
click at [1002, 470] on div at bounding box center [1003, 469] width 24 height 24
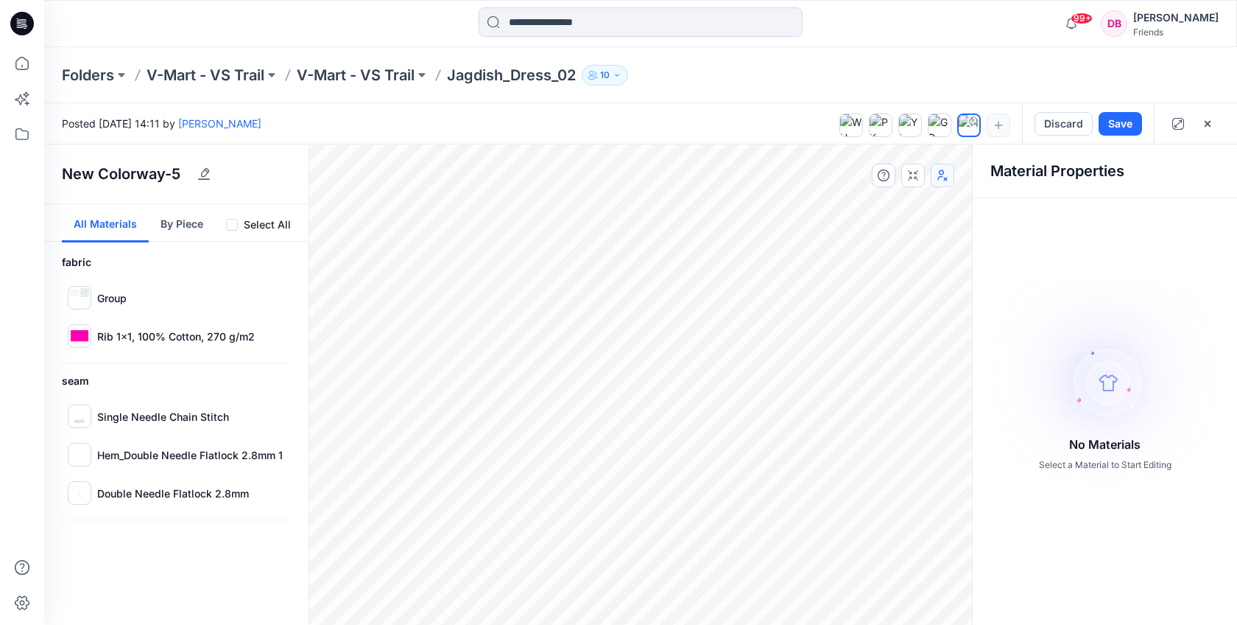
click at [183, 222] on button "By Piece" at bounding box center [182, 223] width 66 height 38
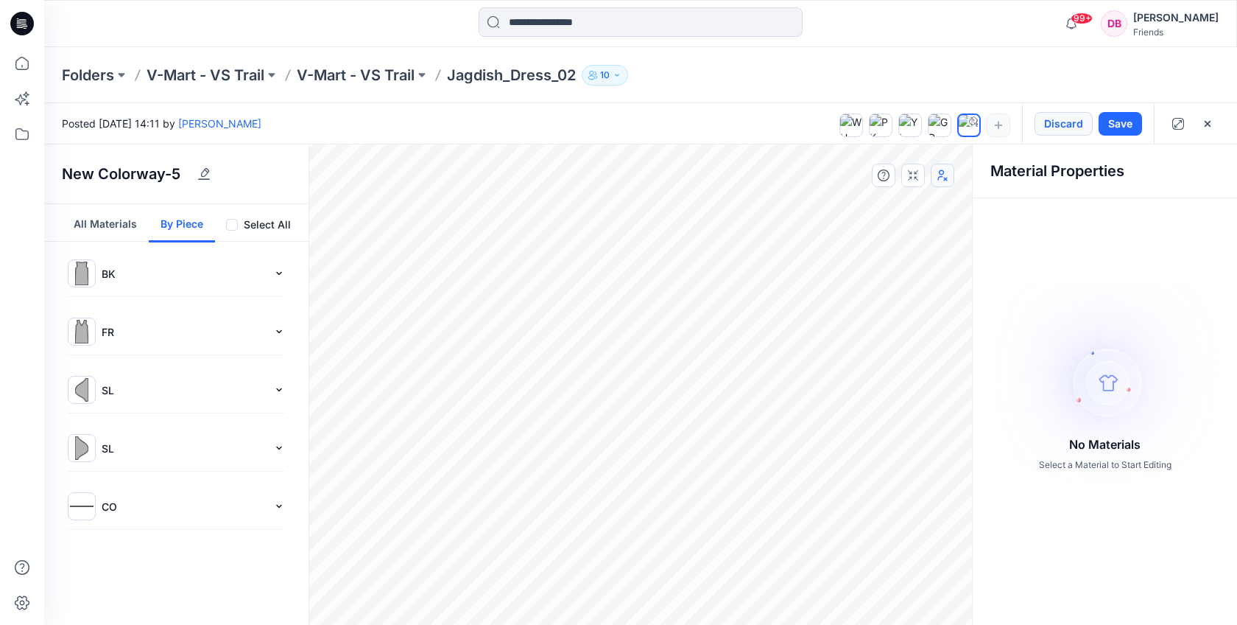
click at [1066, 122] on button "Discard" at bounding box center [1064, 124] width 58 height 24
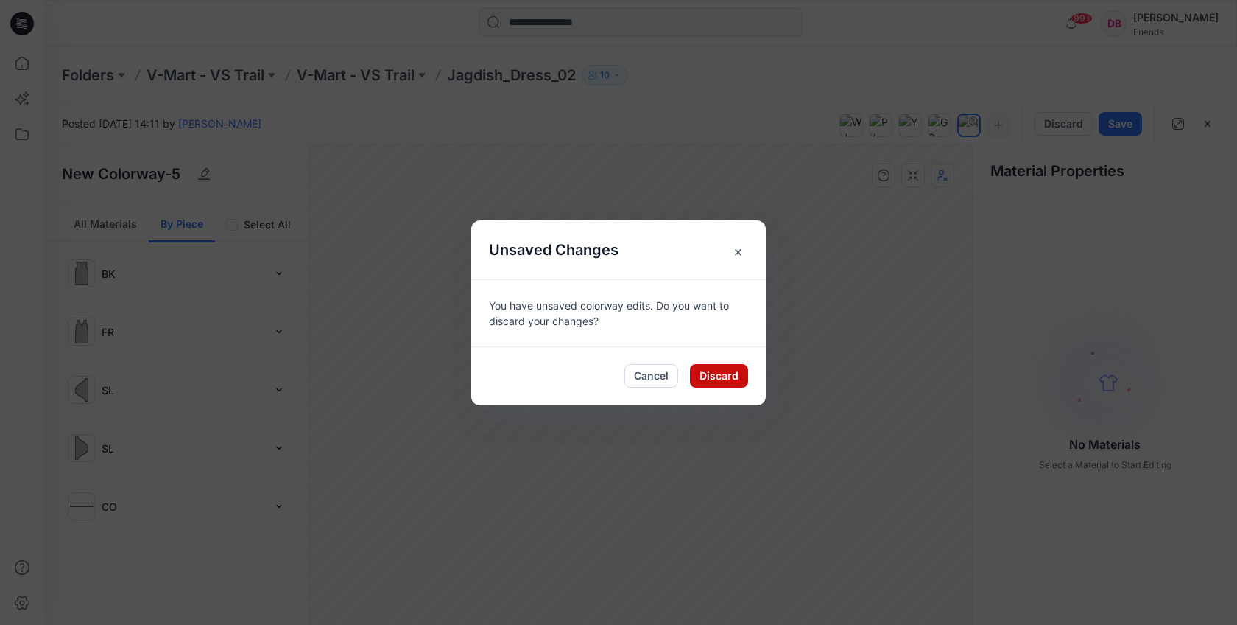
click at [723, 374] on button "Discard" at bounding box center [719, 376] width 58 height 24
